Goal: Task Accomplishment & Management: Use online tool/utility

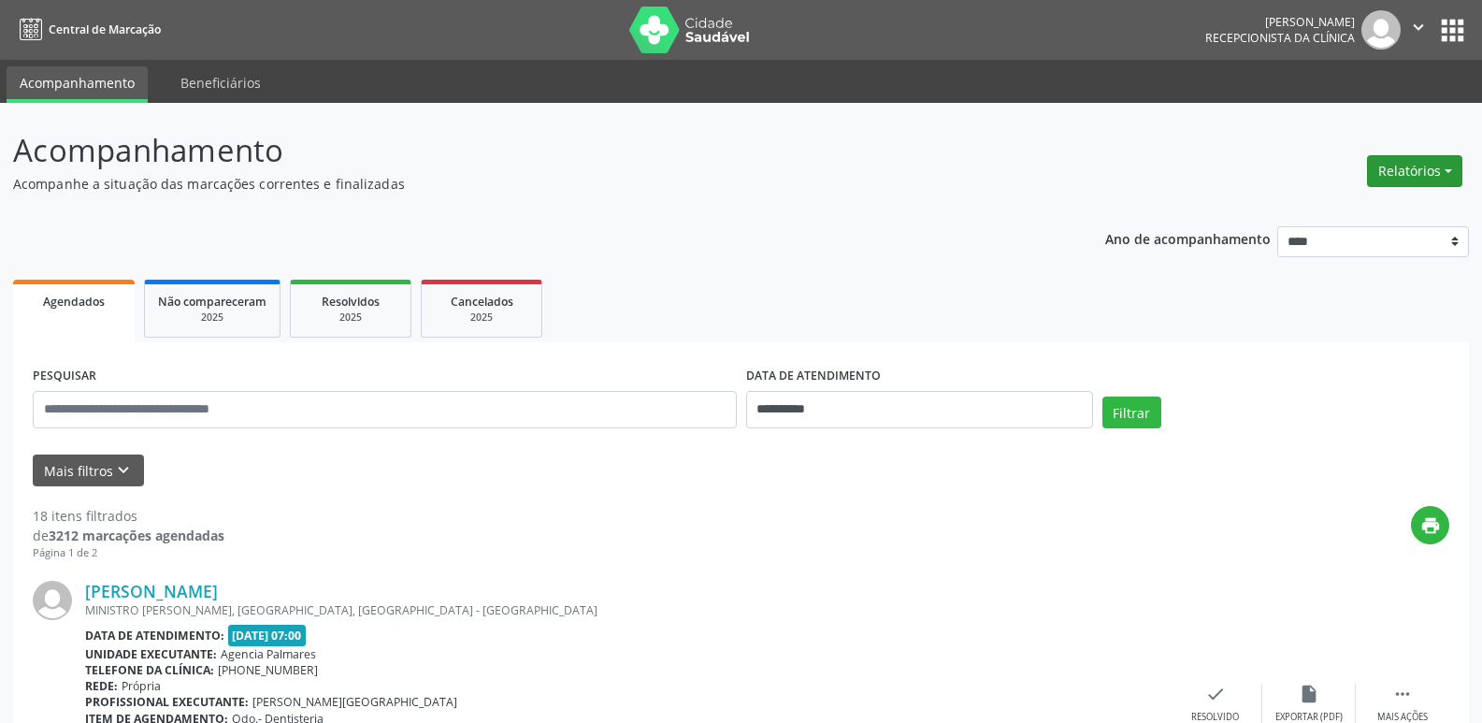
click at [1408, 161] on button "Relatórios" at bounding box center [1414, 171] width 95 height 32
click at [1343, 208] on link "Agendamentos" at bounding box center [1362, 211] width 201 height 26
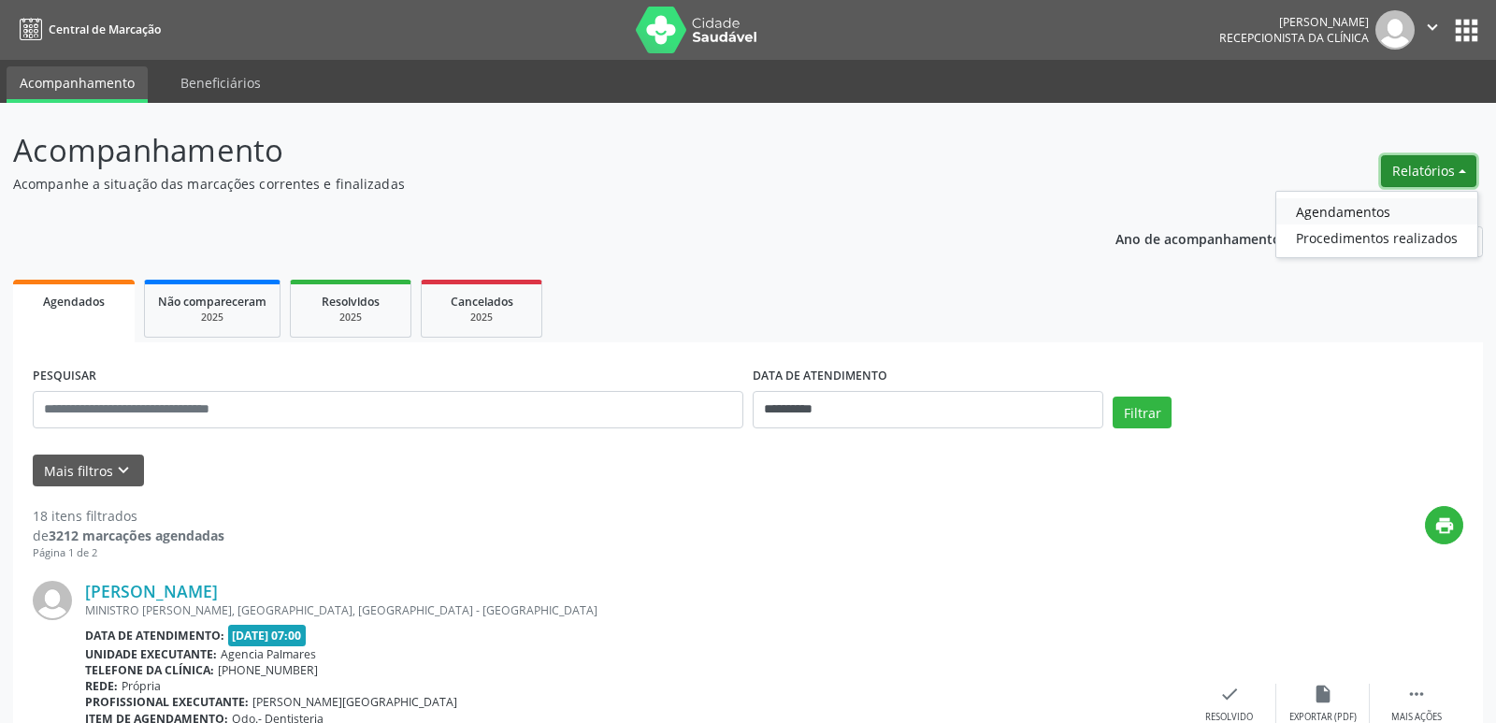
select select "*"
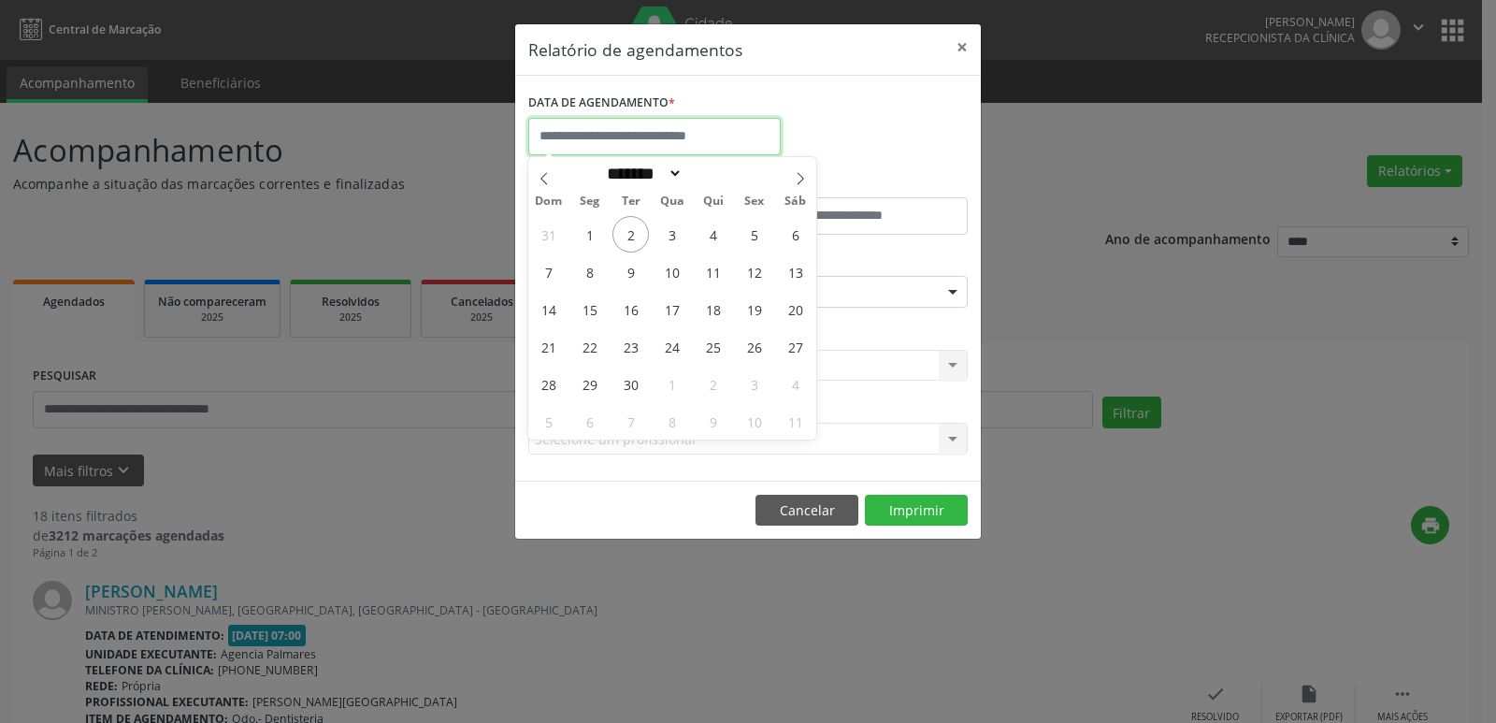
click at [598, 137] on input "text" at bounding box center [654, 136] width 252 height 37
click at [669, 236] on span "3" at bounding box center [672, 234] width 36 height 36
type input "**********"
click at [671, 229] on span "3" at bounding box center [672, 234] width 36 height 36
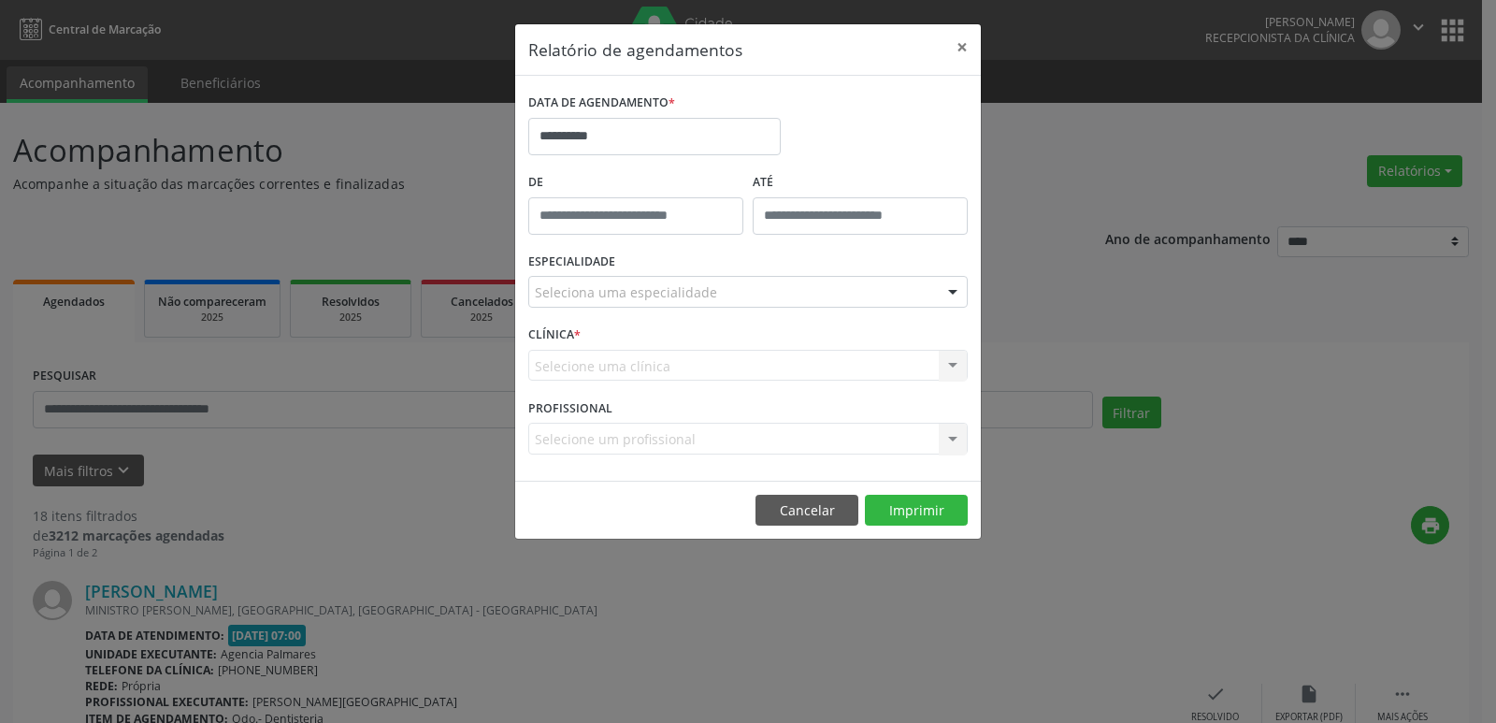
click at [961, 295] on div at bounding box center [953, 293] width 28 height 32
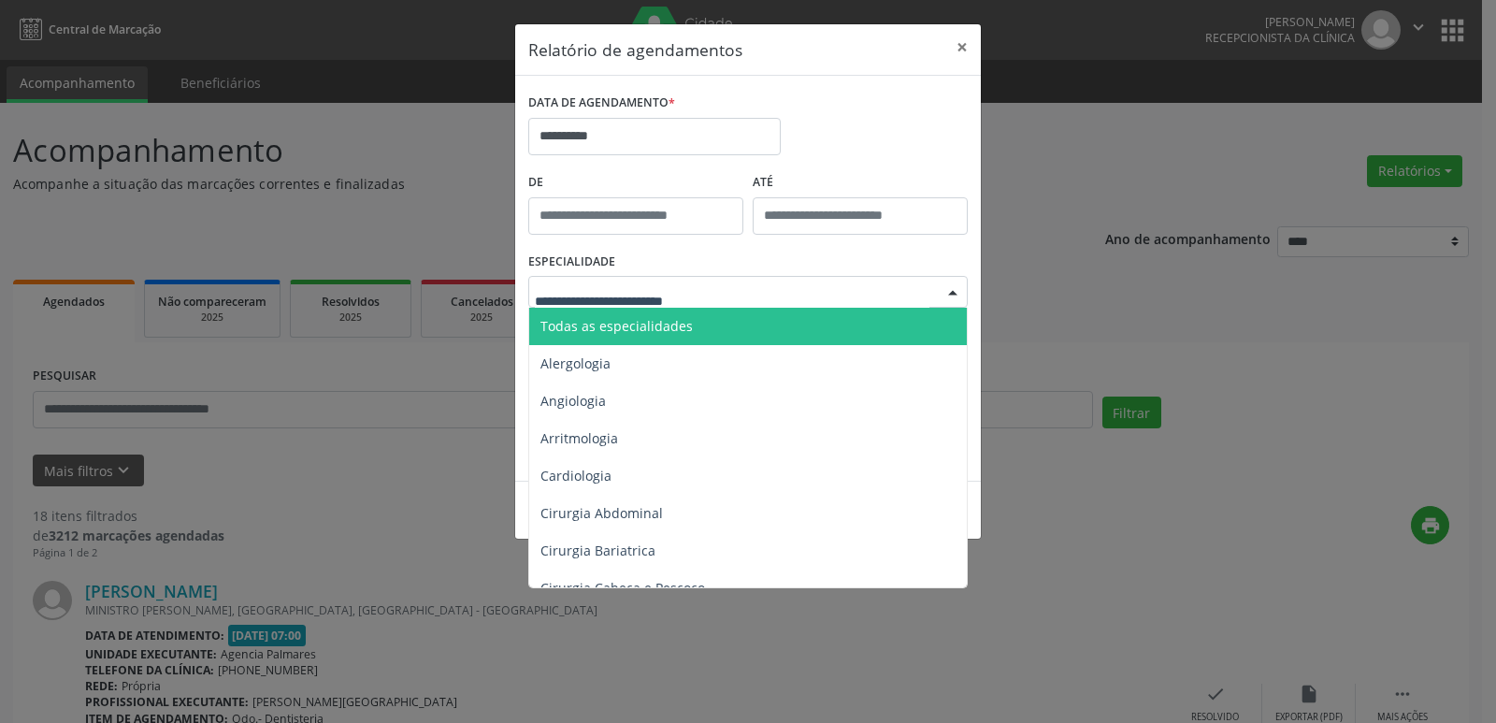
click at [758, 323] on span "Todas as especialidades" at bounding box center [749, 326] width 440 height 37
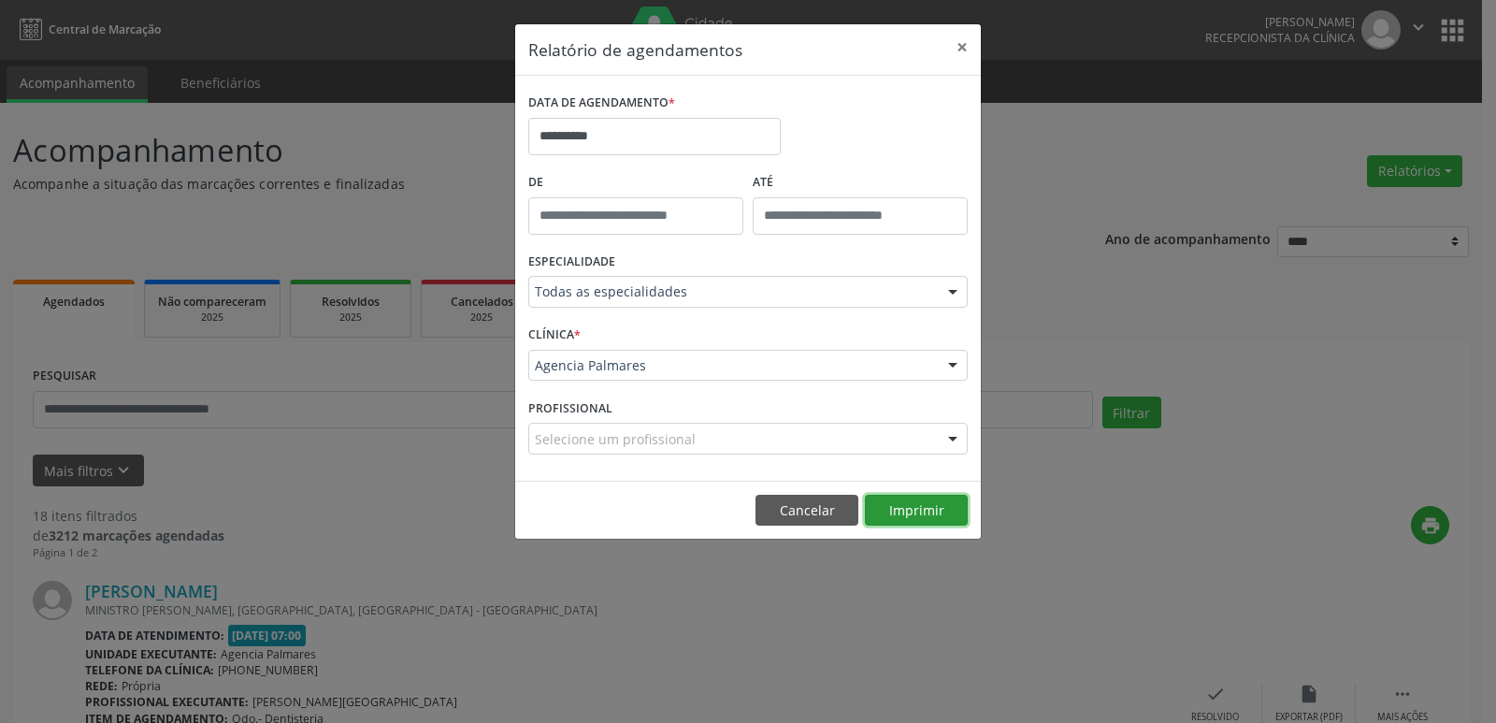
click at [920, 515] on button "Imprimir" at bounding box center [916, 511] width 103 height 32
